Goal: Task Accomplishment & Management: Manage account settings

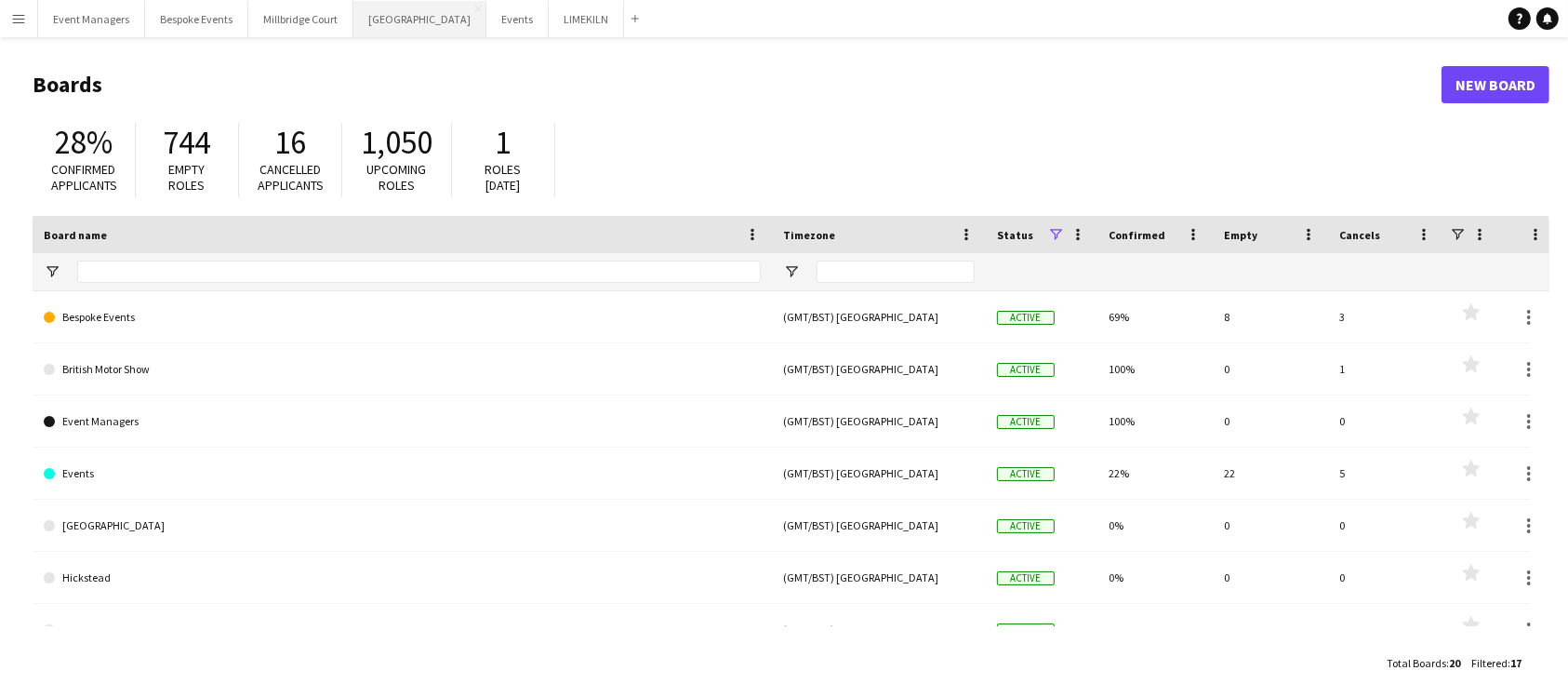
click at [382, 23] on button "[GEOGRAPHIC_DATA] Close" at bounding box center [420, 19] width 133 height 37
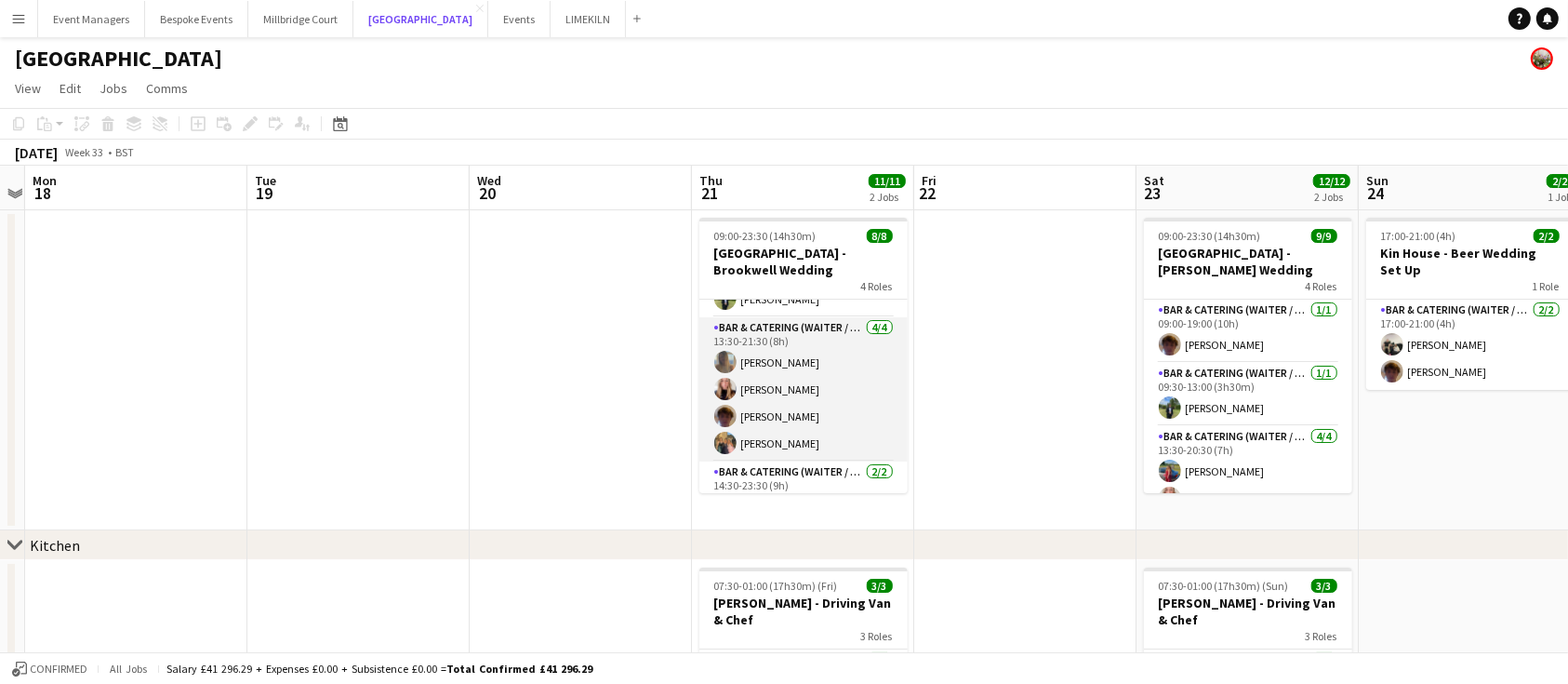
scroll to position [167, 0]
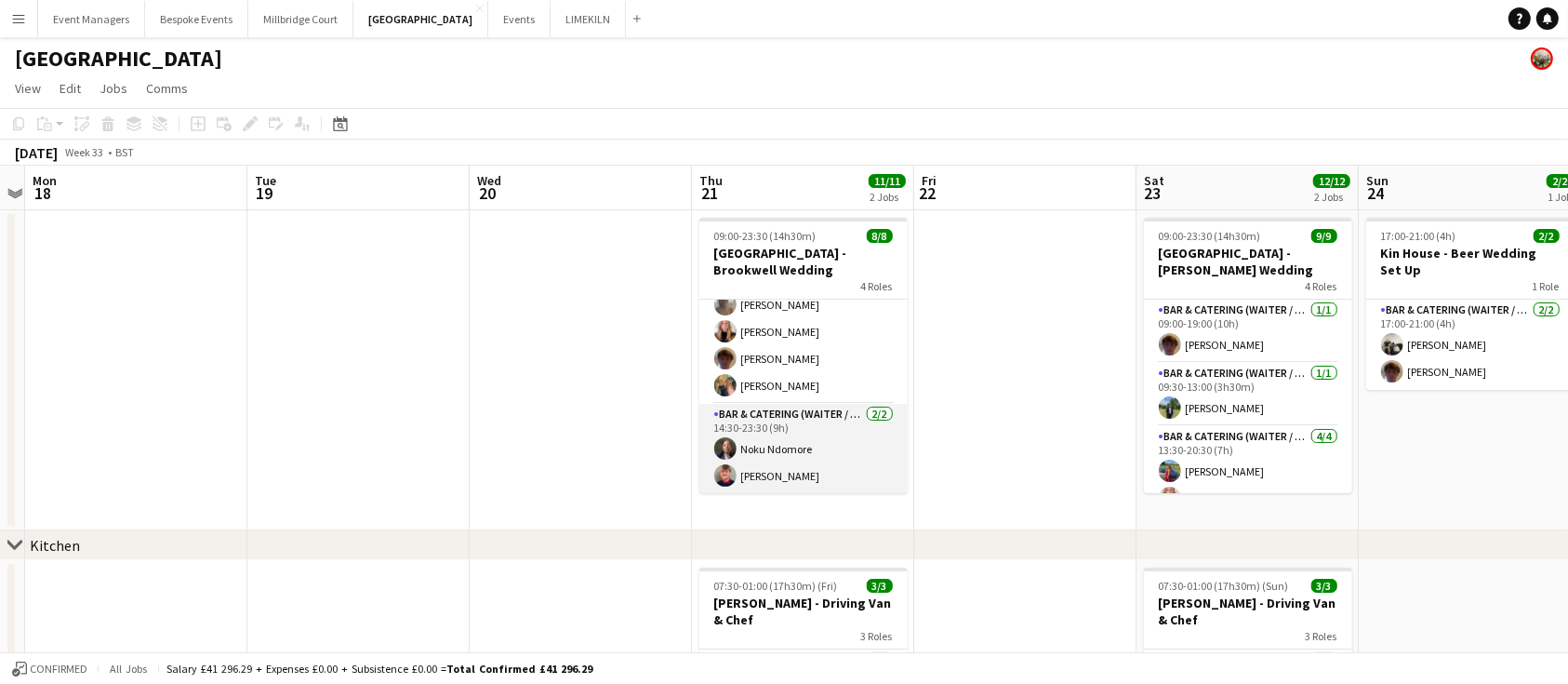
click at [776, 450] on app-card-role "Bar & Catering (Waiter / waitress) [DATE] 14:30-23:30 (9h) Noku Ndomore [PERSON…" at bounding box center [803, 449] width 208 height 91
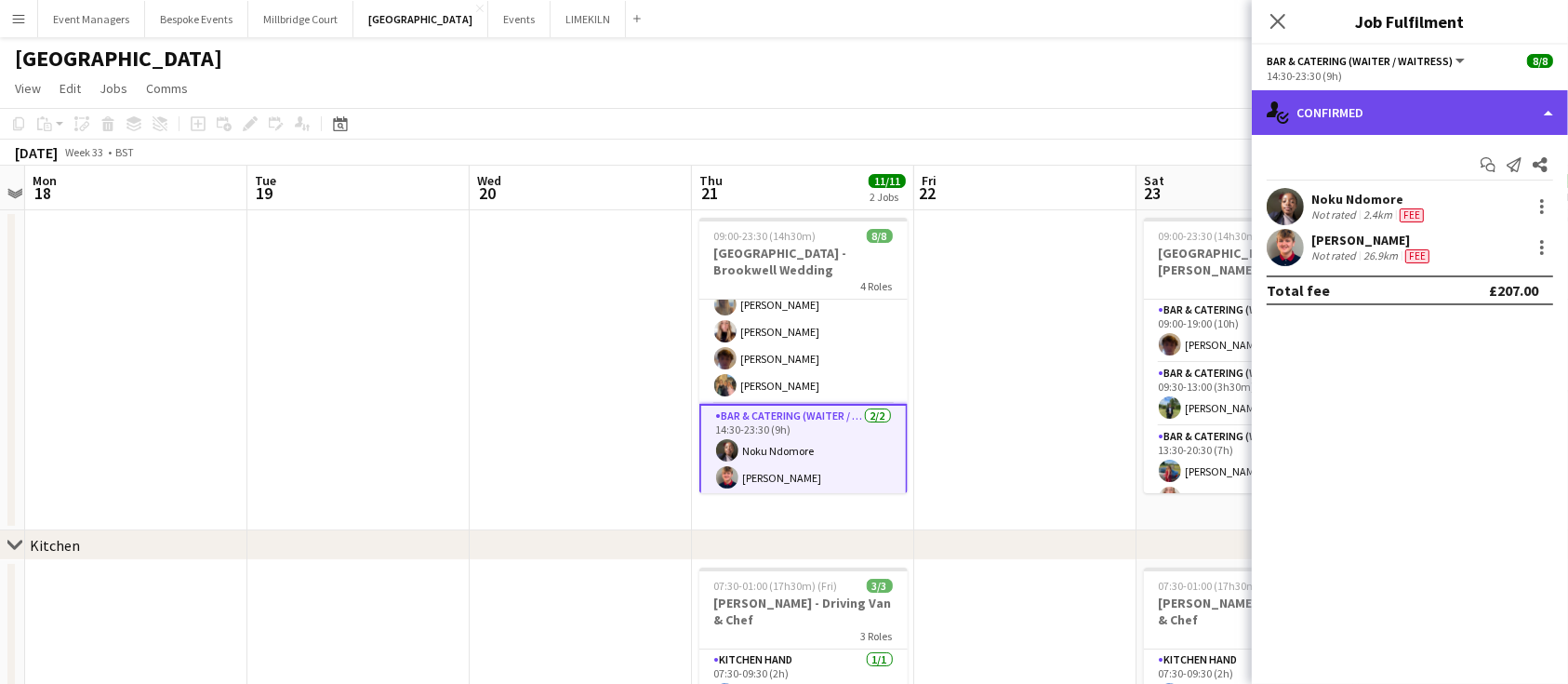
click at [1442, 102] on div "single-neutral-actions-check-2 Confirmed" at bounding box center [1410, 113] width 316 height 44
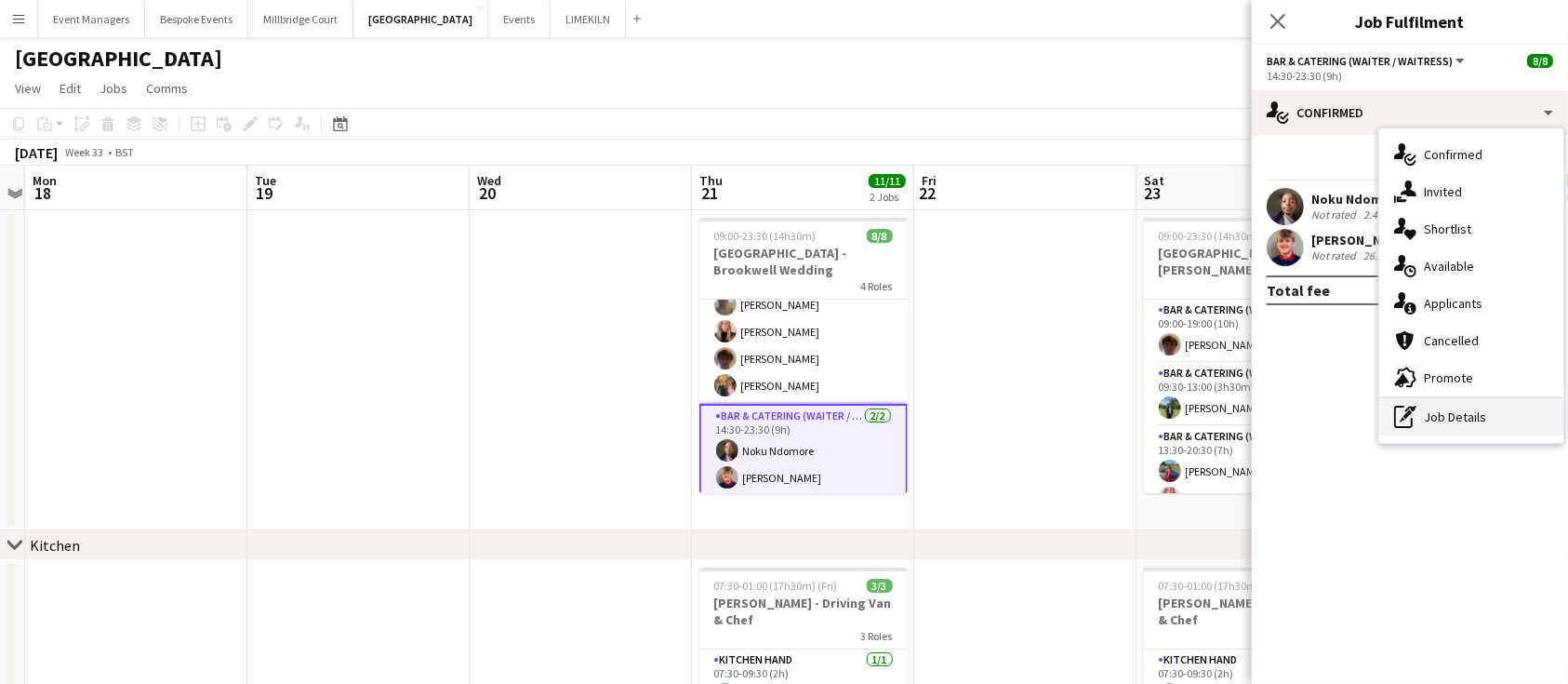
click at [1501, 420] on div "pen-write Job Details" at bounding box center [1471, 416] width 184 height 38
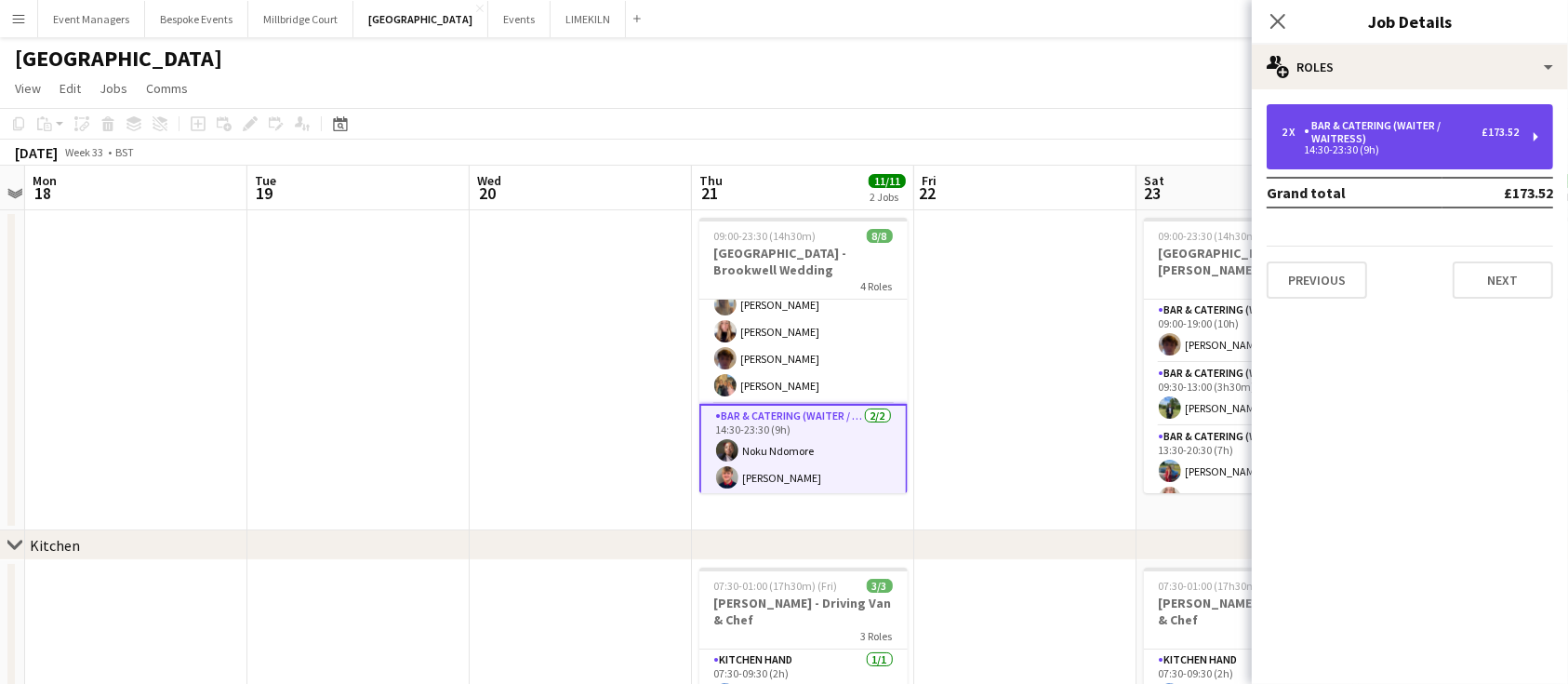
click at [1419, 146] on div "14:30-23:30 (9h)" at bounding box center [1400, 150] width 237 height 10
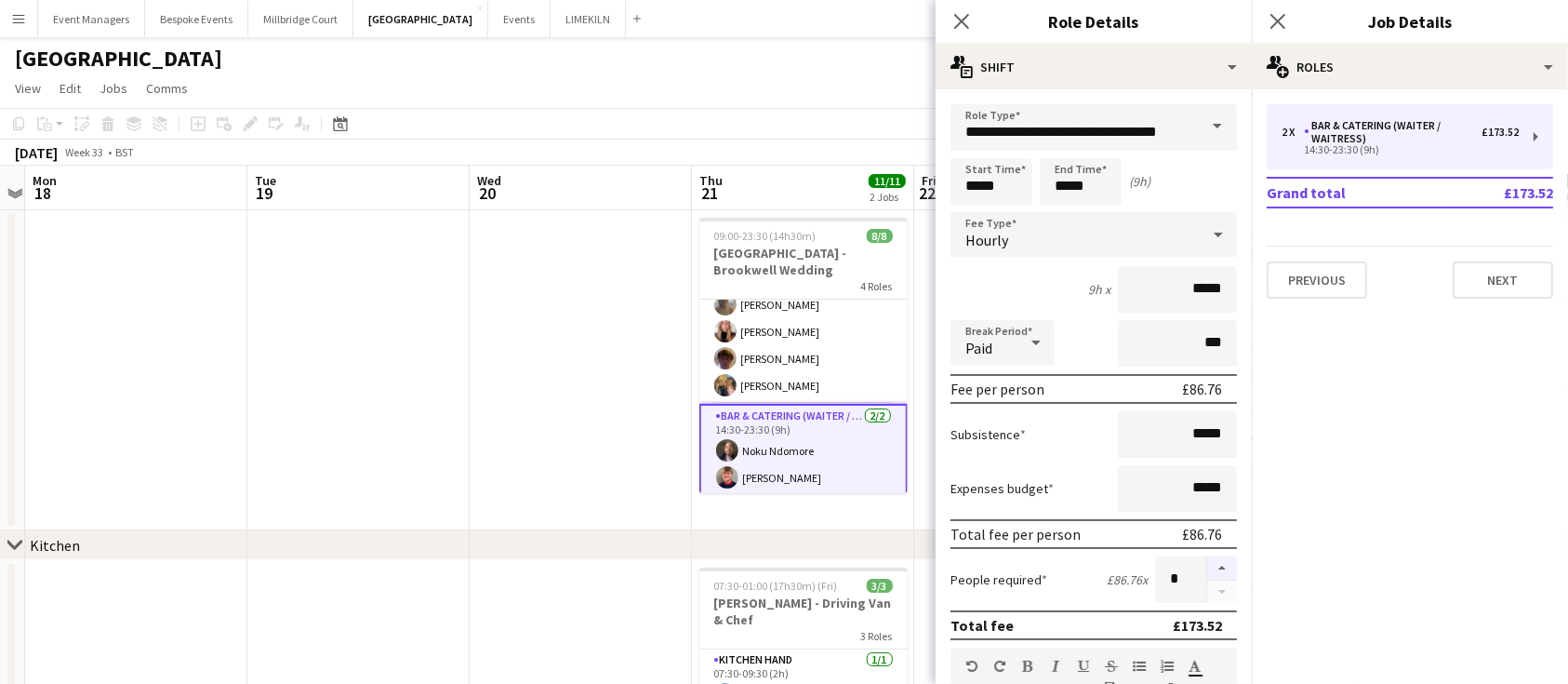
click at [1207, 567] on button "button" at bounding box center [1221, 567] width 30 height 24
type input "*"
click at [1277, 22] on icon at bounding box center [1277, 21] width 17 height 17
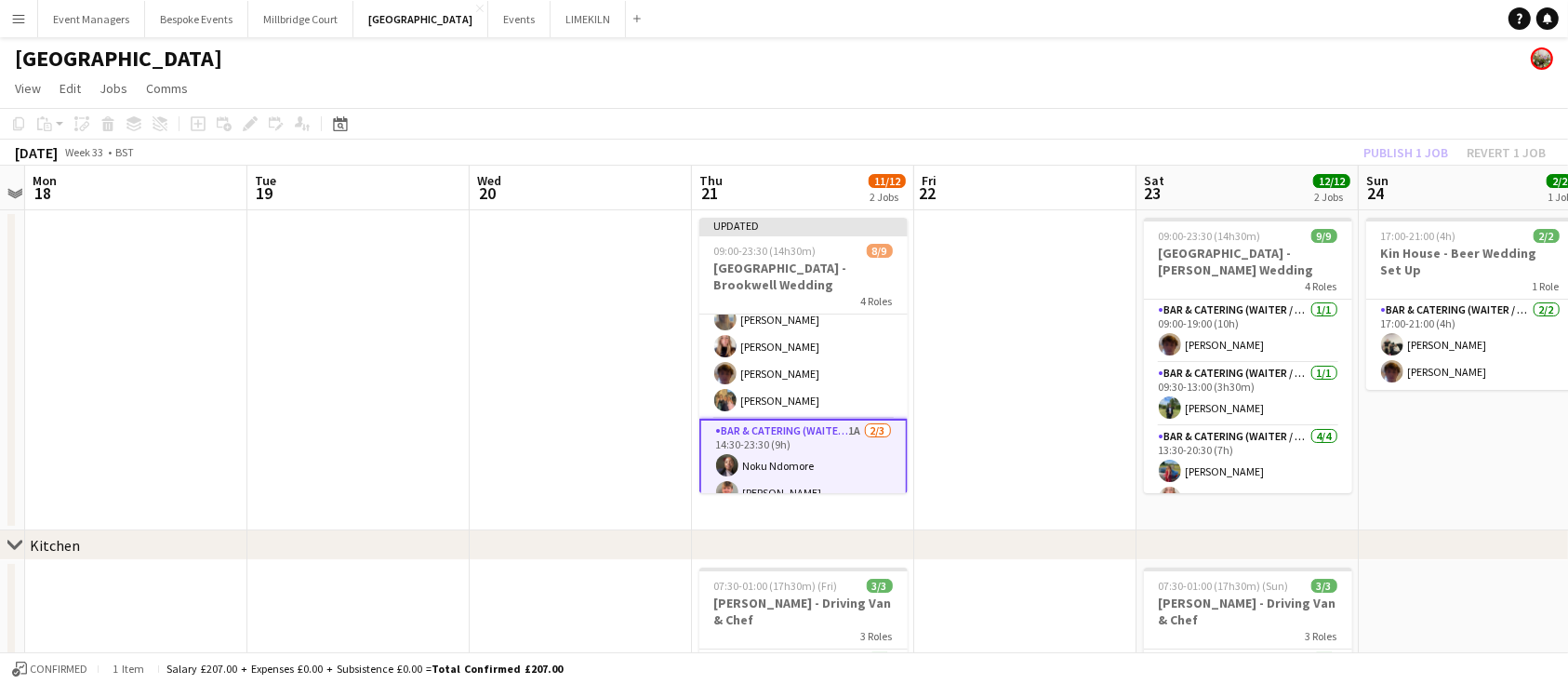
click at [825, 433] on app-card-role "Bar & Catering (Waiter / waitress) 1A [DATE] 14:30-23:30 (9h) Noku Ndomore [PER…" at bounding box center [803, 480] width 208 height 121
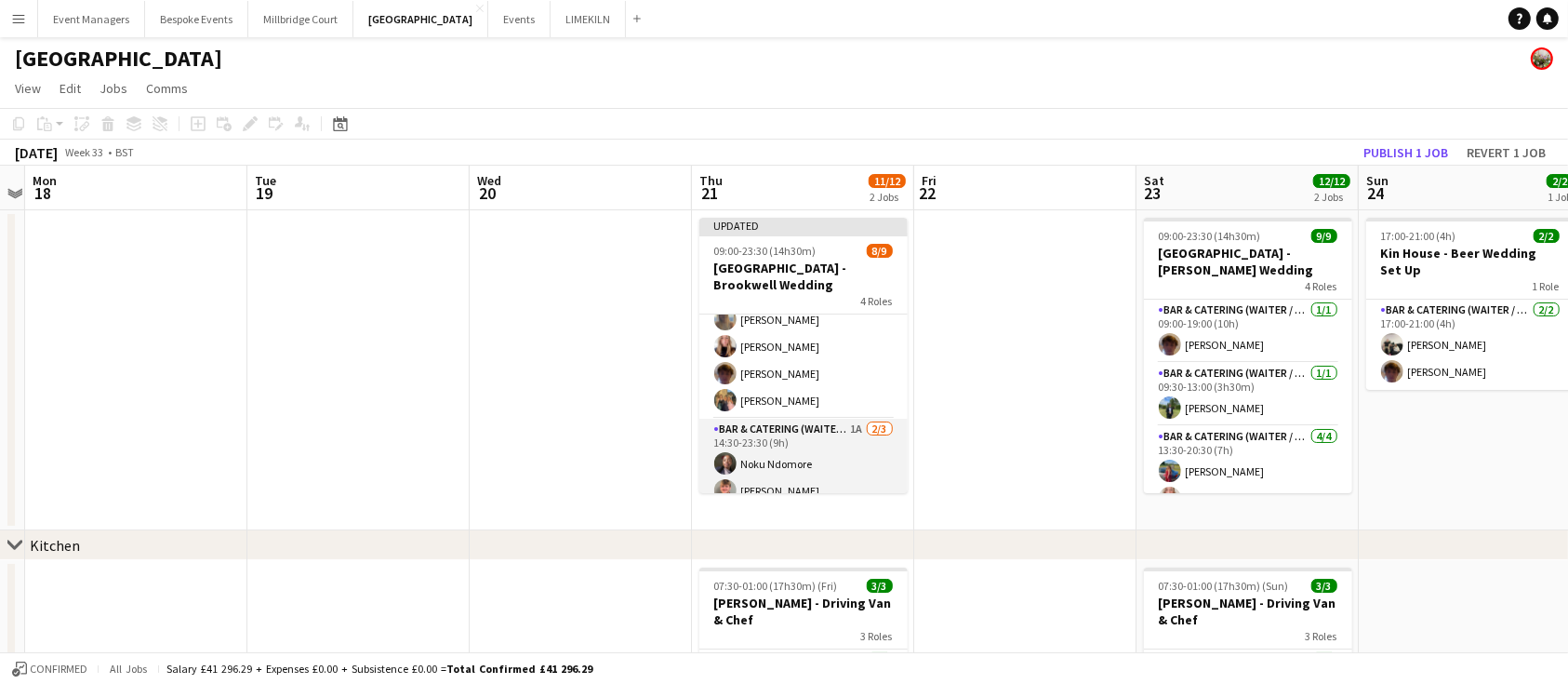
click at [825, 433] on app-card-role "Bar & Catering (Waiter / waitress) 1A [DATE] 14:30-23:30 (9h) Noku Ndomore [PER…" at bounding box center [803, 478] width 208 height 118
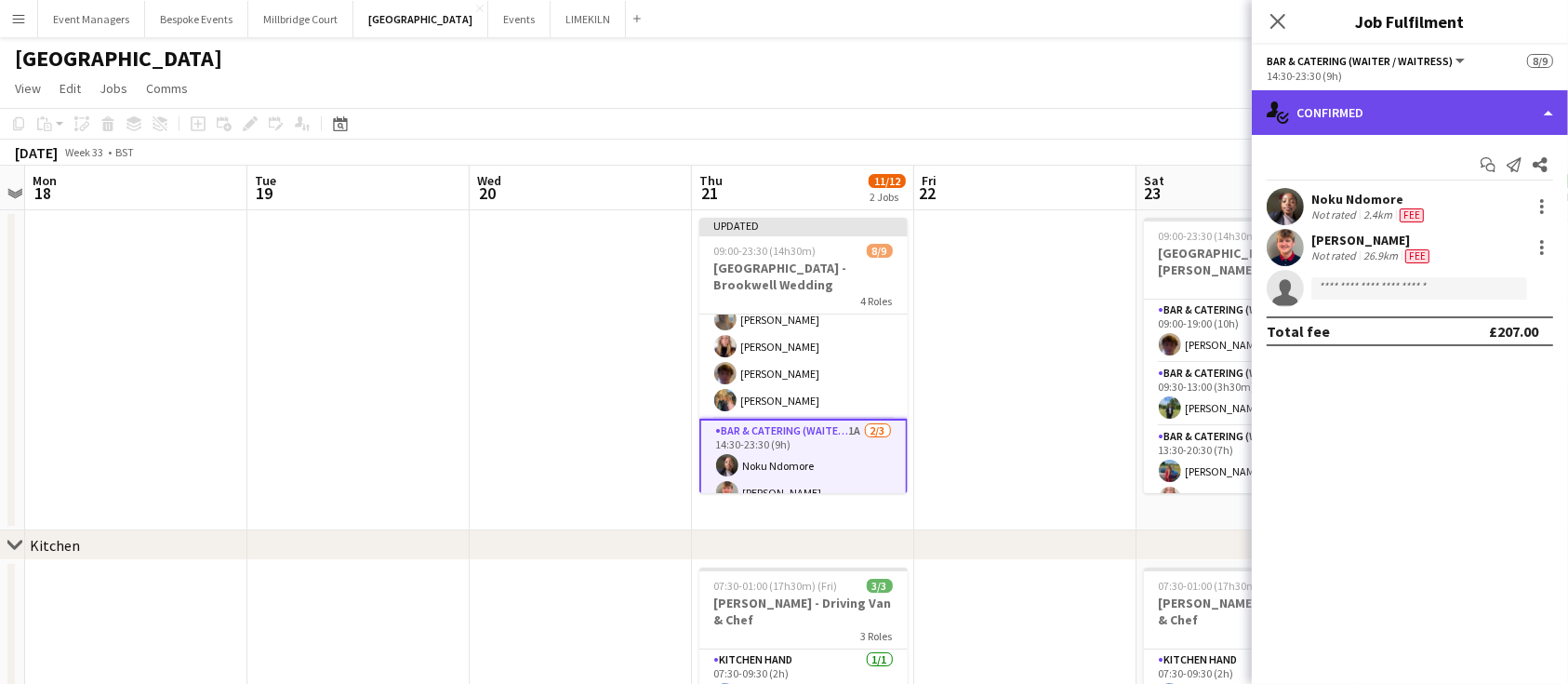
click at [1403, 123] on div "single-neutral-actions-check-2 Confirmed" at bounding box center [1410, 113] width 316 height 44
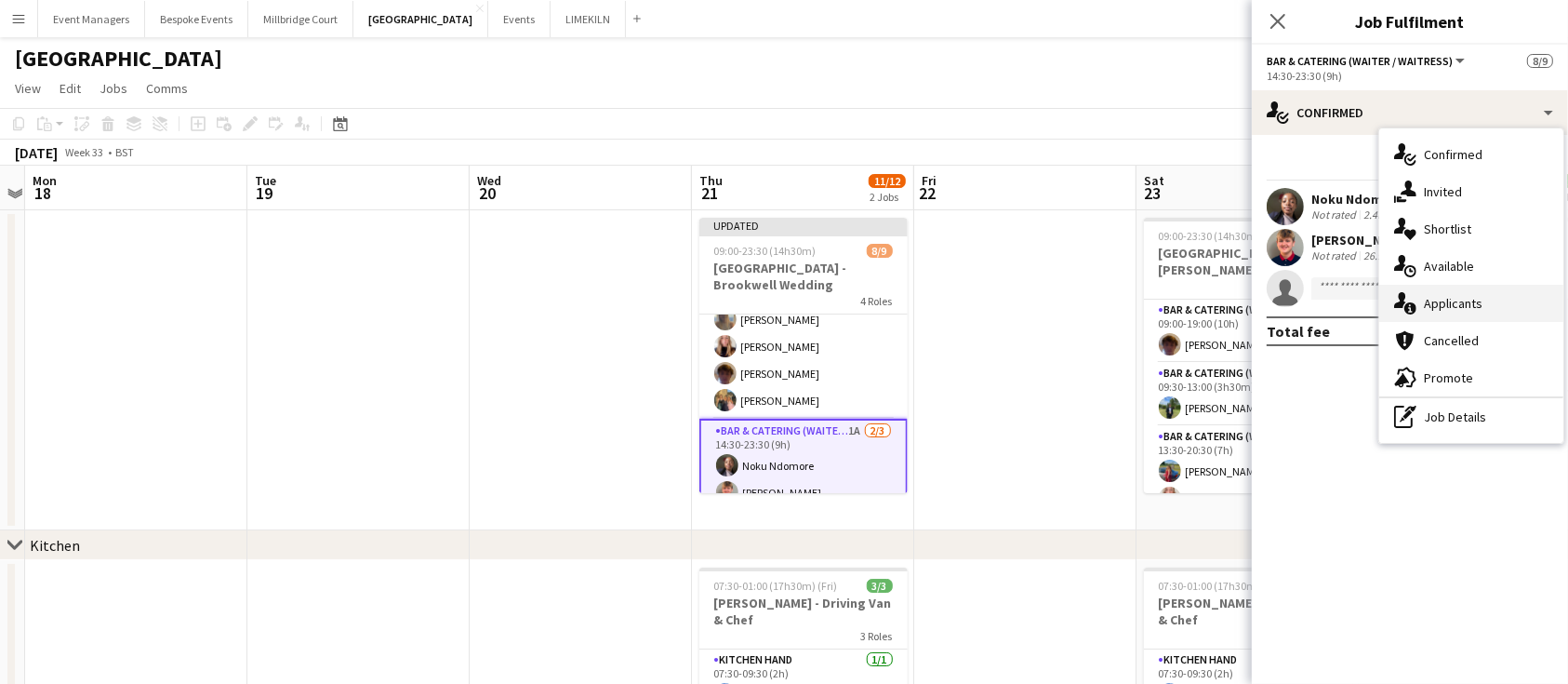
click at [1486, 306] on div "single-neutral-actions-information Applicants" at bounding box center [1471, 303] width 184 height 38
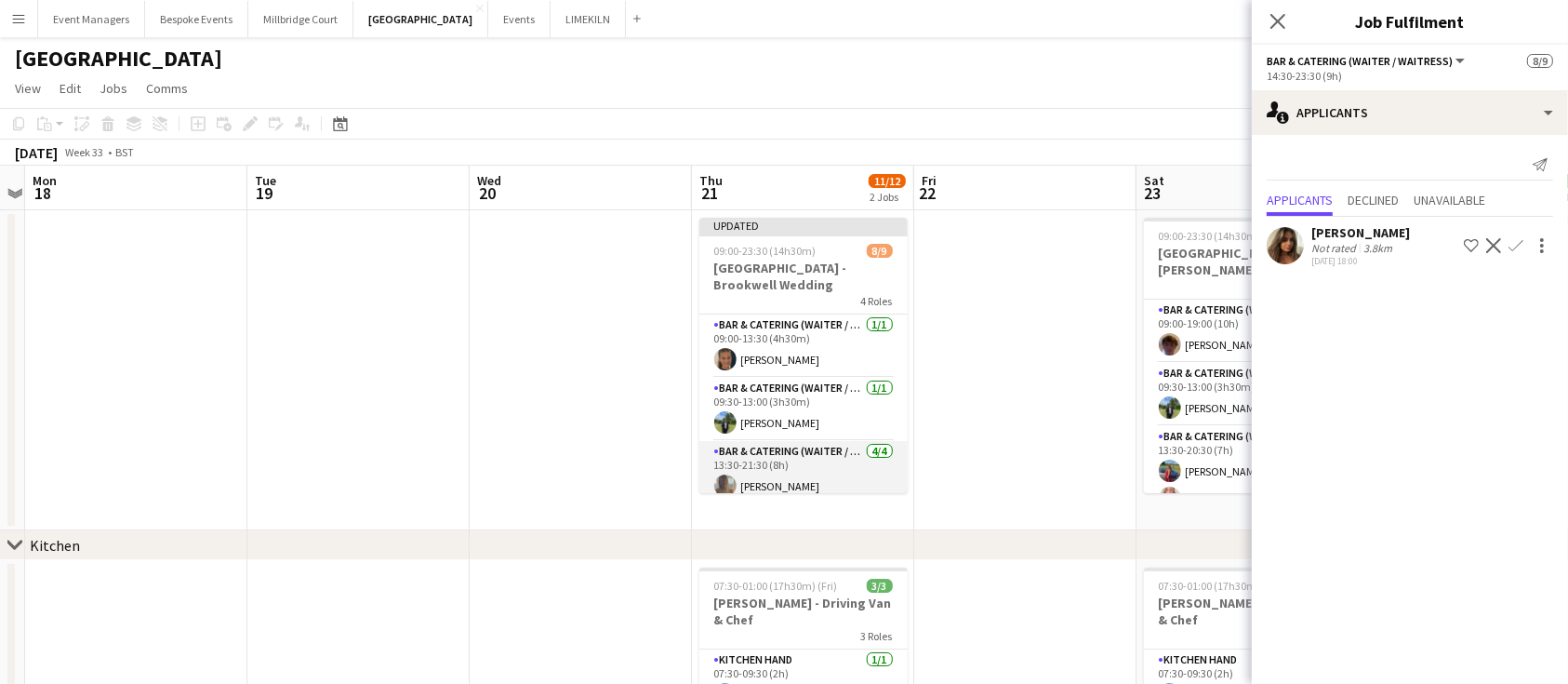
scroll to position [212, 0]
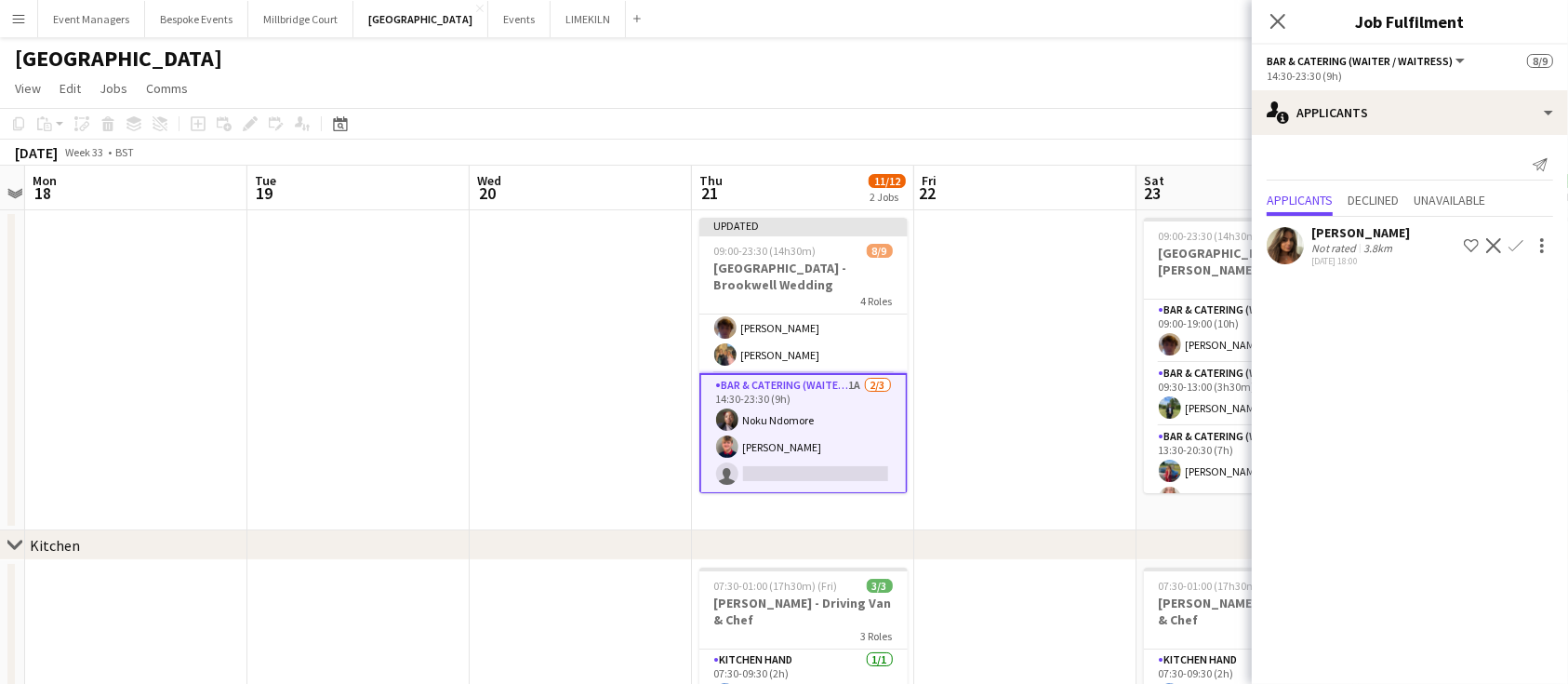
click at [1512, 249] on app-icon "Confirm" at bounding box center [1515, 245] width 14 height 14
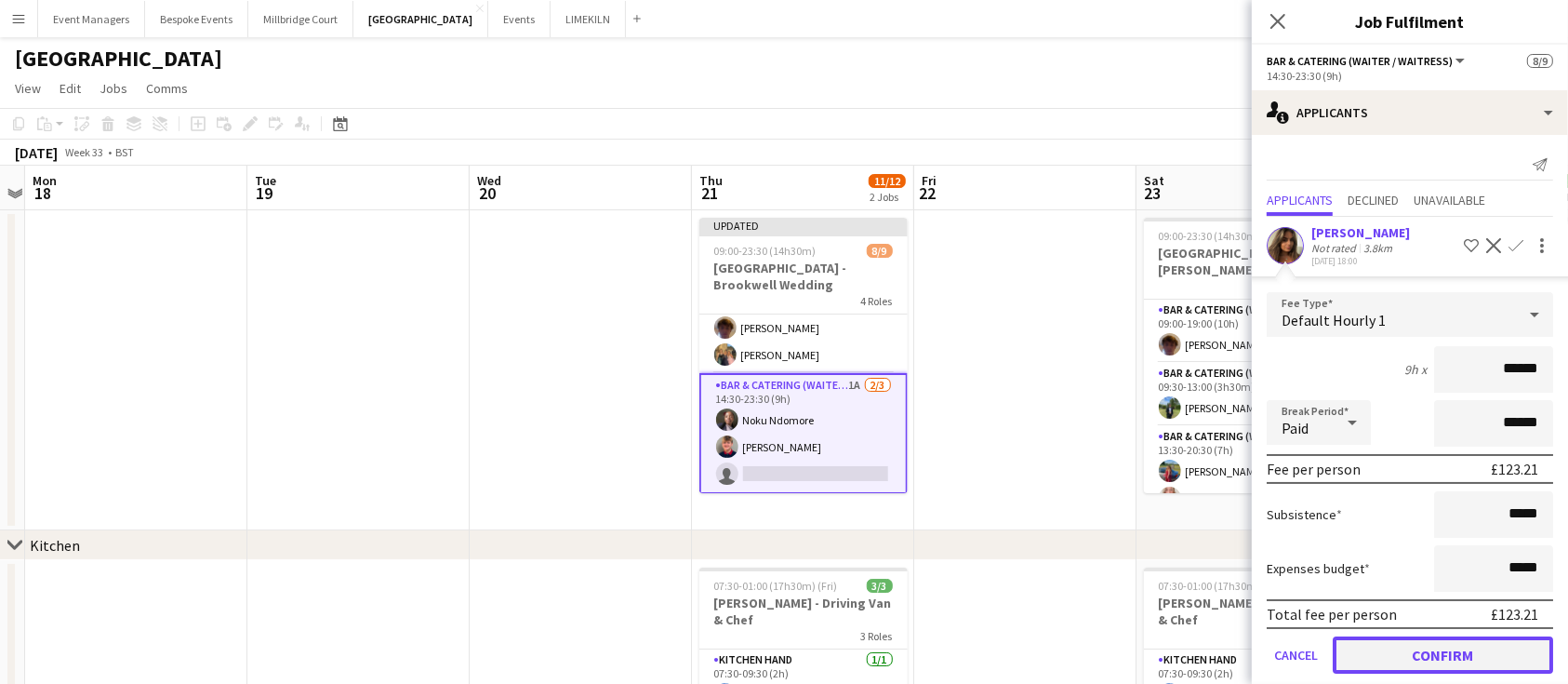
click at [1426, 659] on button "Confirm" at bounding box center [1443, 655] width 221 height 38
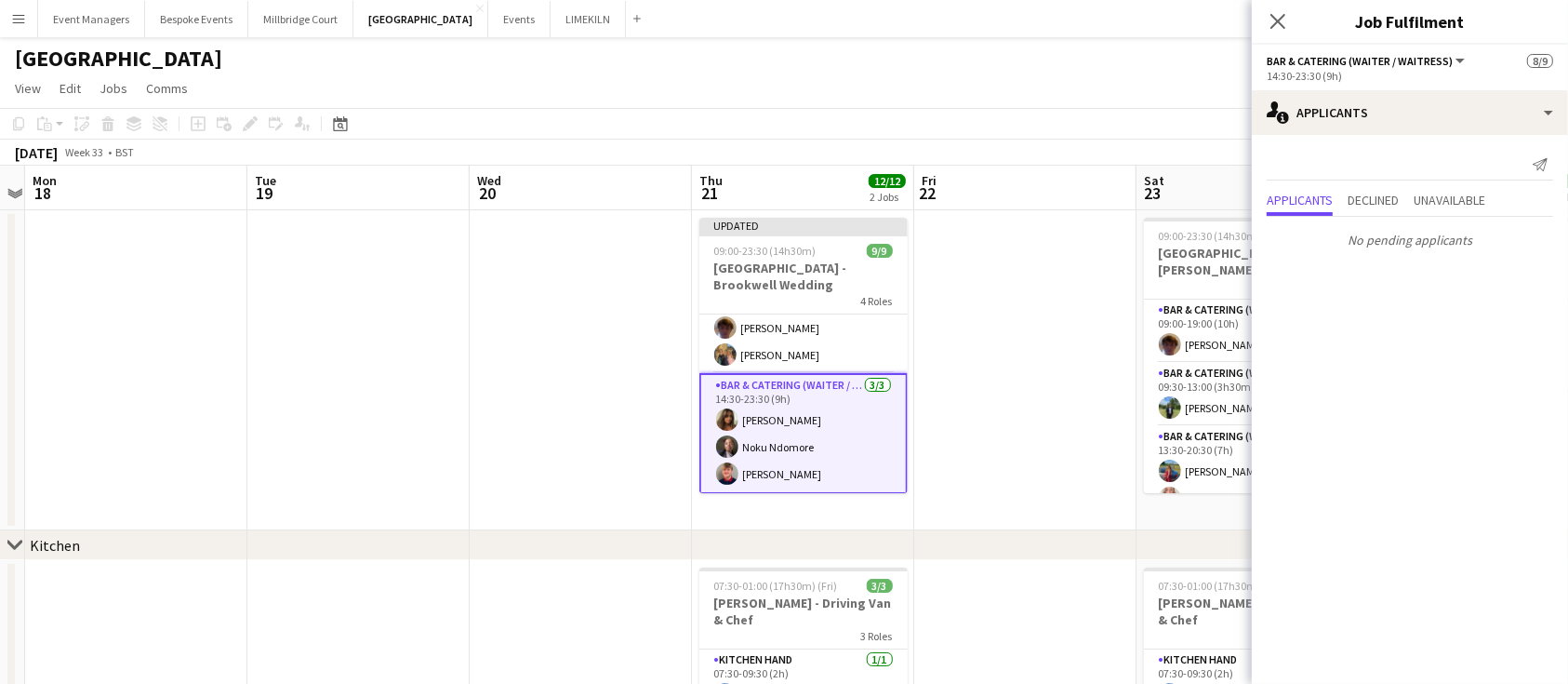
click at [1288, 34] on div "Close pop-in" at bounding box center [1278, 21] width 52 height 42
click at [1280, 28] on icon "Close pop-in" at bounding box center [1277, 21] width 17 height 17
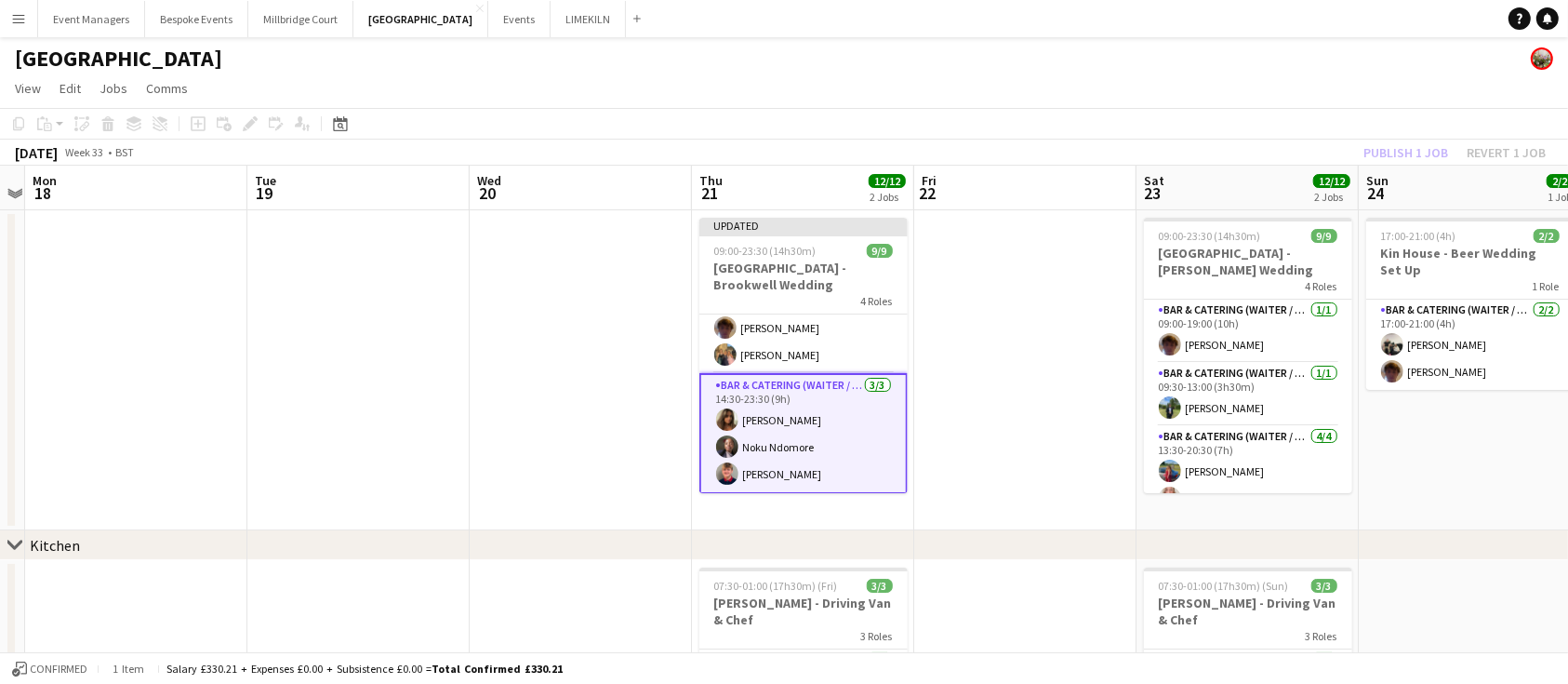
click at [1406, 149] on div "Publish 1 job Revert 1 job" at bounding box center [1455, 152] width 227 height 24
click at [1406, 149] on button "Publish 1 job" at bounding box center [1405, 152] width 99 height 24
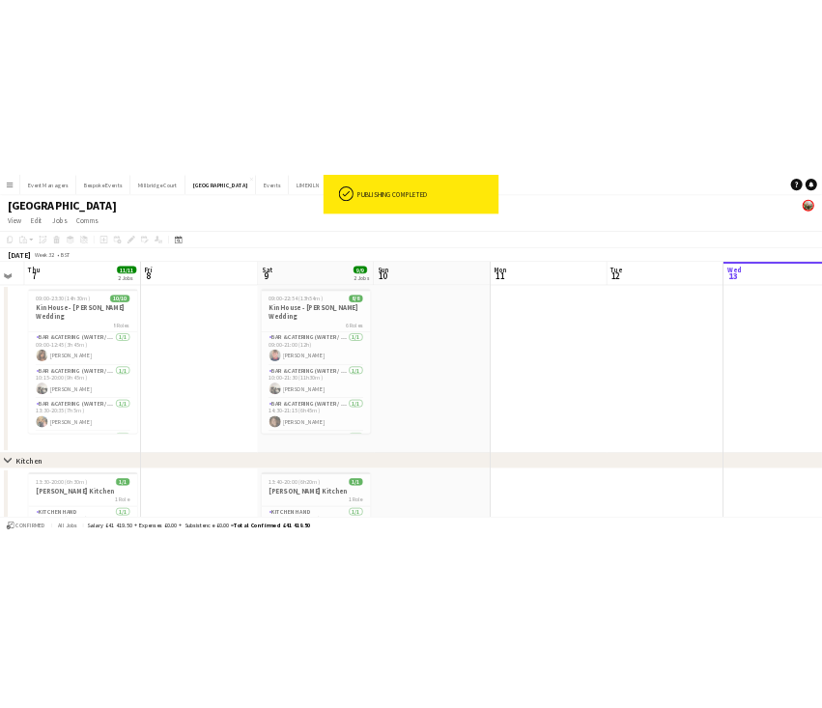
scroll to position [0, 570]
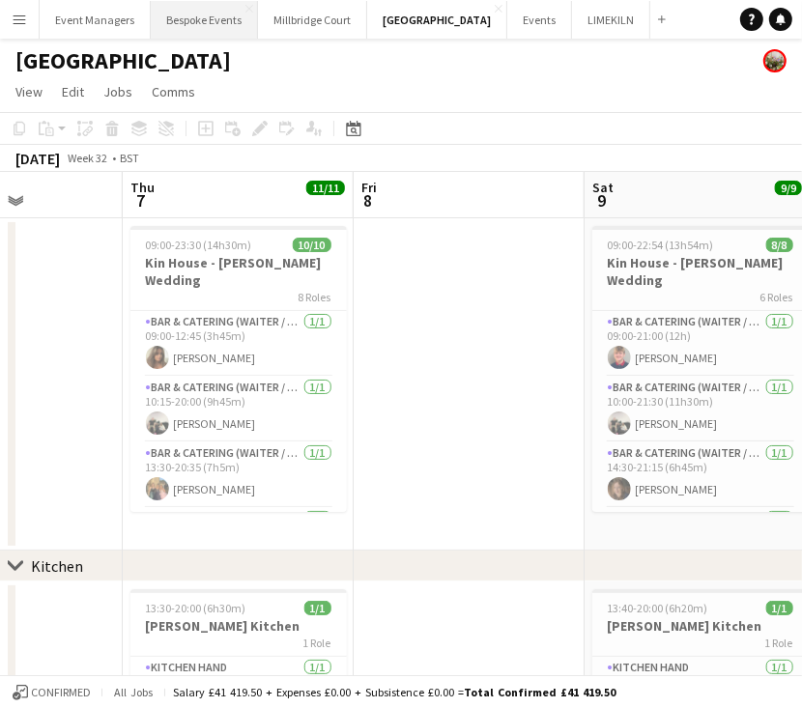
click at [193, 30] on button "Bespoke Events Close" at bounding box center [204, 20] width 107 height 38
